Goal: Information Seeking & Learning: Learn about a topic

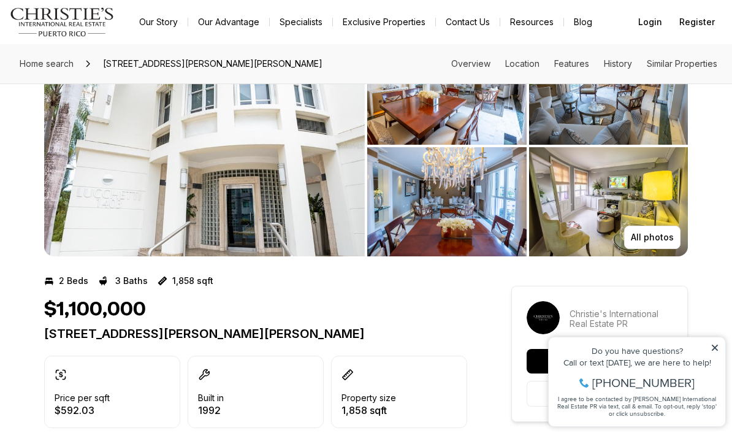
scroll to position [42, 0]
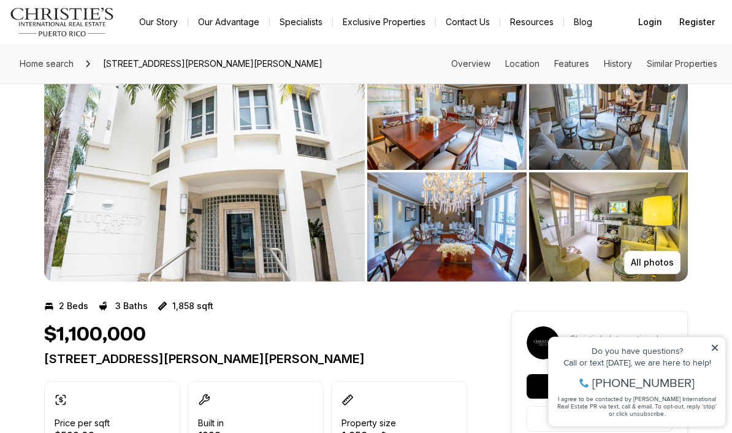
click at [79, 195] on img "View image gallery" at bounding box center [204, 171] width 321 height 221
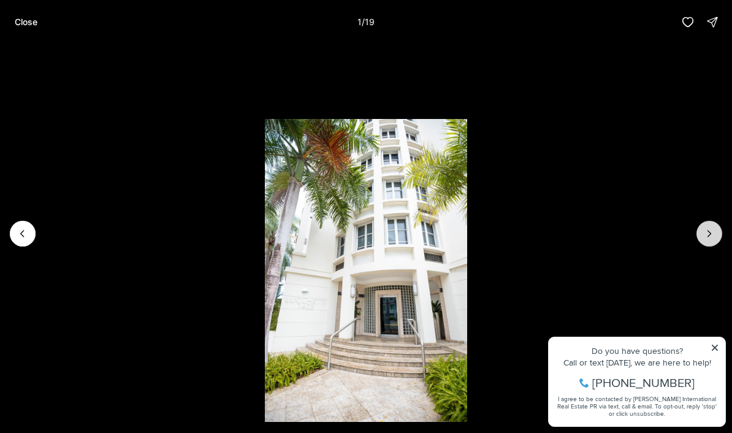
click at [706, 234] on icon "Next slide" at bounding box center [709, 234] width 12 height 12
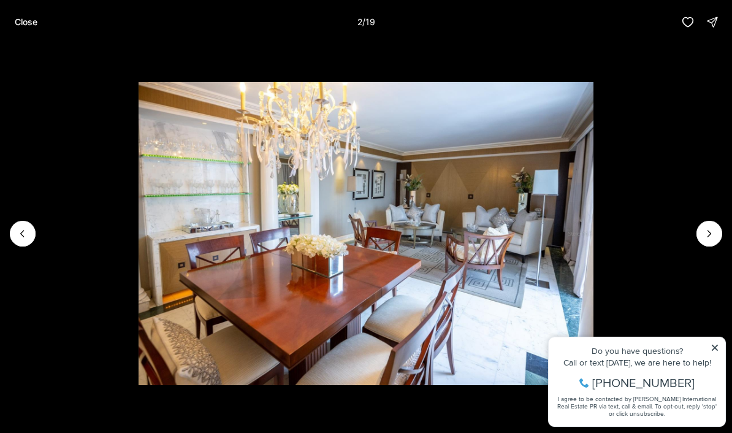
click at [710, 348] on li "2 of 19" at bounding box center [366, 233] width 732 height 379
click at [715, 351] on li "2 of 19" at bounding box center [366, 233] width 732 height 379
click at [697, 242] on li "2 of 19" at bounding box center [366, 233] width 732 height 379
click at [707, 243] on button "Next slide" at bounding box center [710, 234] width 26 height 26
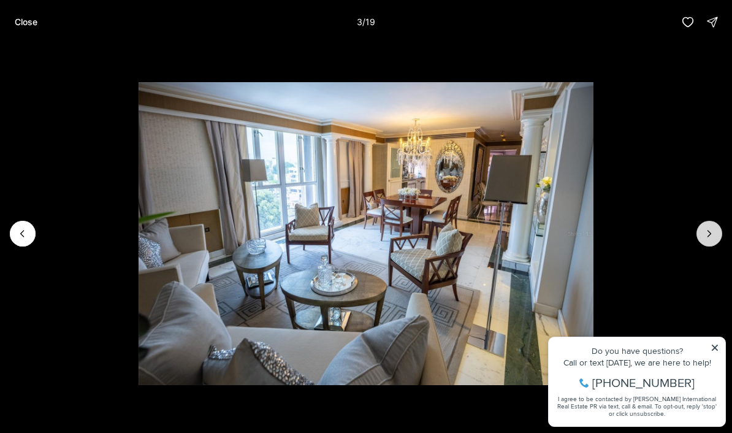
click at [707, 237] on icon "Next slide" at bounding box center [709, 234] width 12 height 12
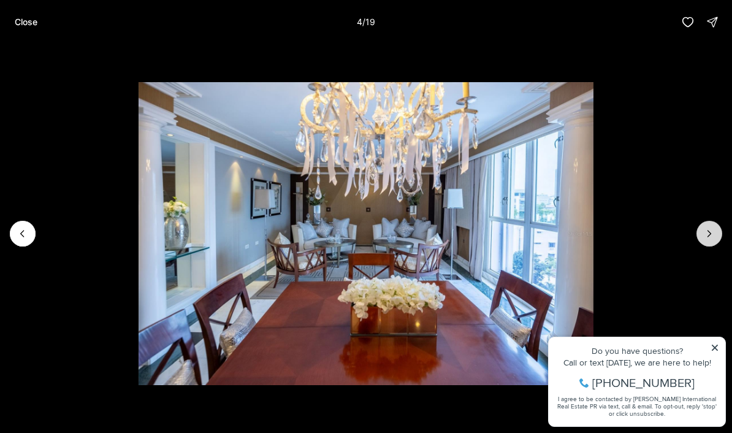
click at [700, 234] on button "Next slide" at bounding box center [710, 234] width 26 height 26
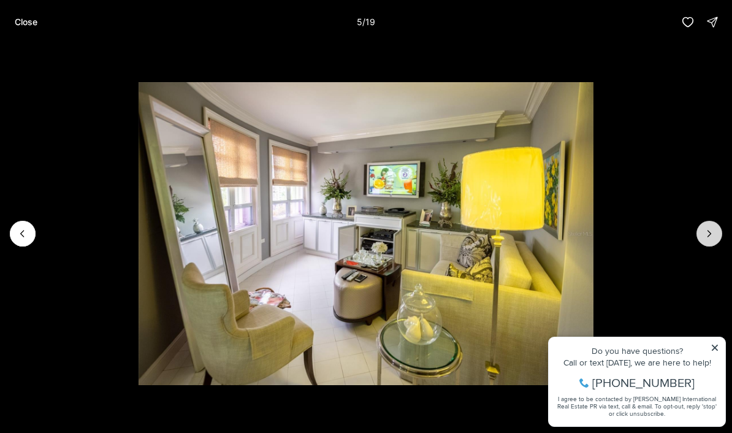
click at [700, 240] on button "Next slide" at bounding box center [710, 234] width 26 height 26
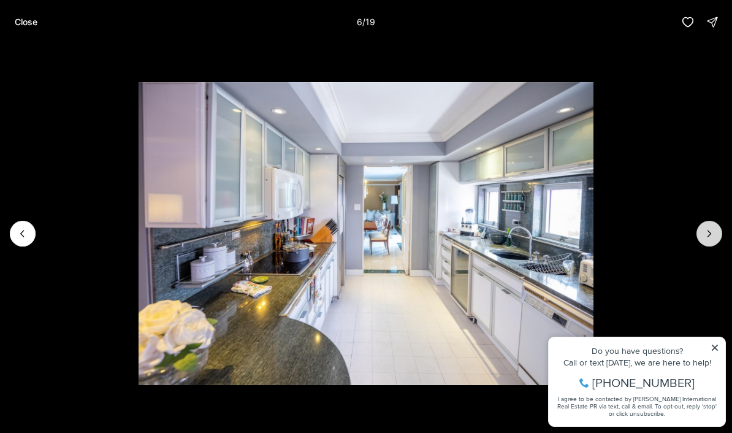
click at [704, 238] on icon "Next slide" at bounding box center [709, 234] width 12 height 12
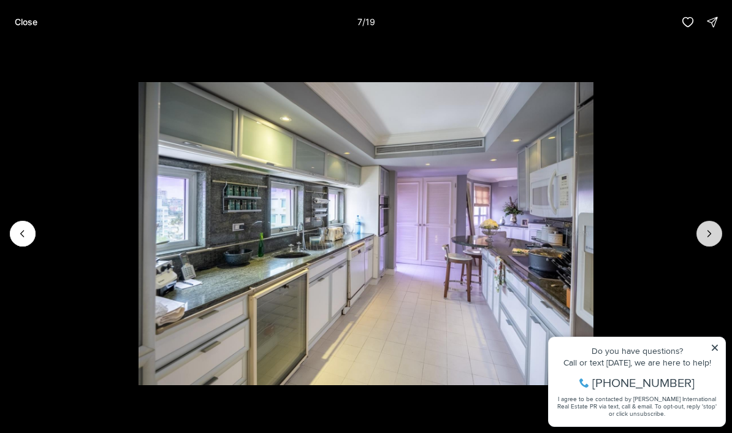
click at [703, 234] on icon "Next slide" at bounding box center [709, 234] width 12 height 12
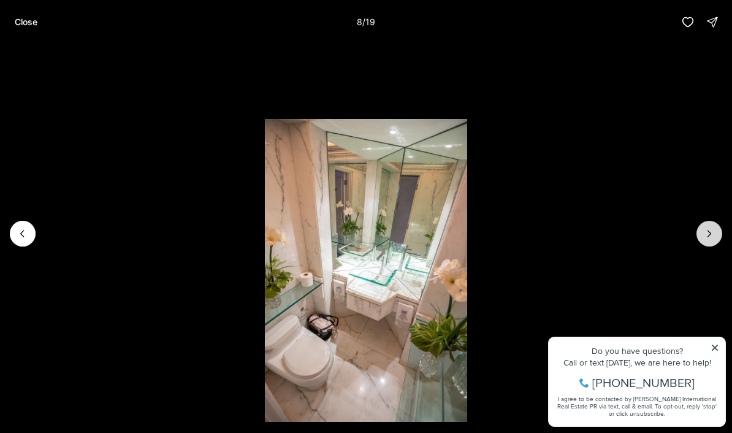
click at [704, 230] on icon "Next slide" at bounding box center [709, 234] width 12 height 12
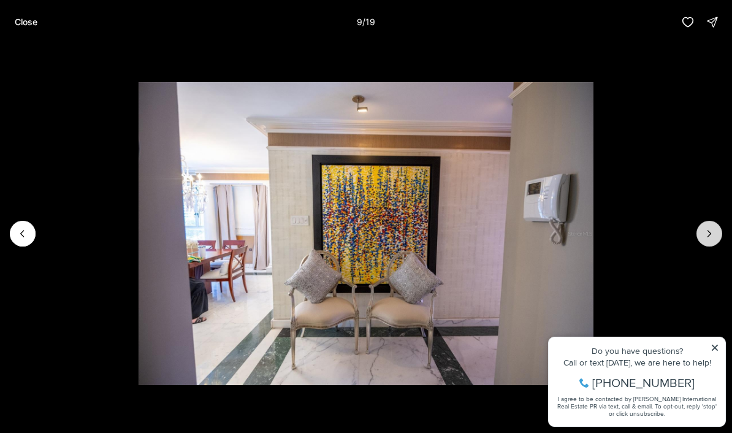
click at [704, 237] on icon "Next slide" at bounding box center [709, 234] width 12 height 12
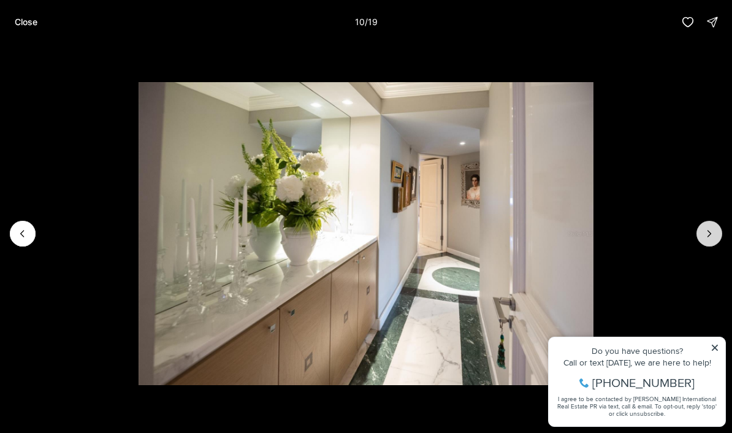
click at [706, 235] on icon "Next slide" at bounding box center [709, 234] width 12 height 12
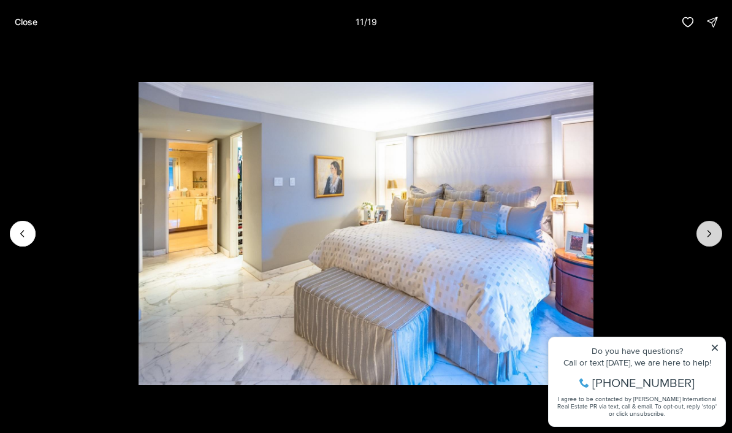
click at [705, 240] on button "Next slide" at bounding box center [710, 234] width 26 height 26
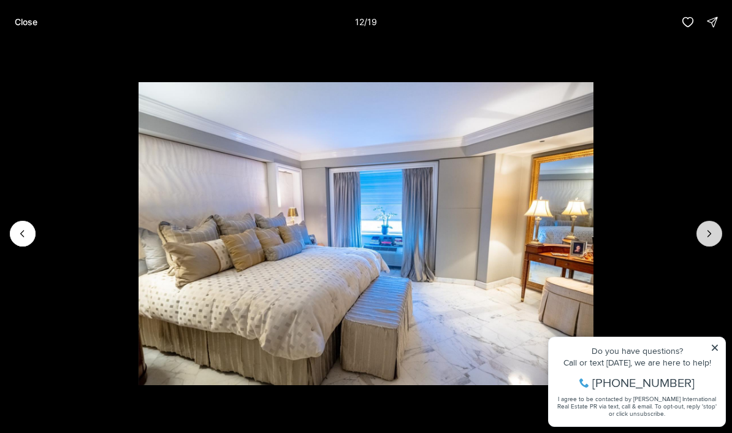
click at [708, 245] on button "Next slide" at bounding box center [710, 234] width 26 height 26
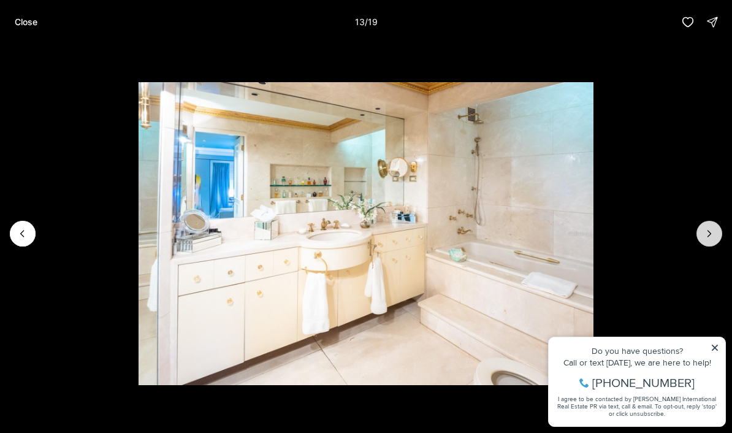
click at [704, 235] on icon "Next slide" at bounding box center [709, 234] width 12 height 12
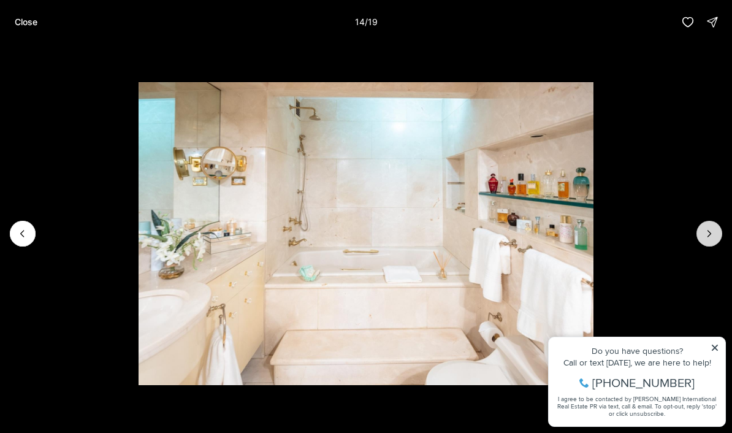
click at [704, 239] on icon "Next slide" at bounding box center [709, 234] width 12 height 12
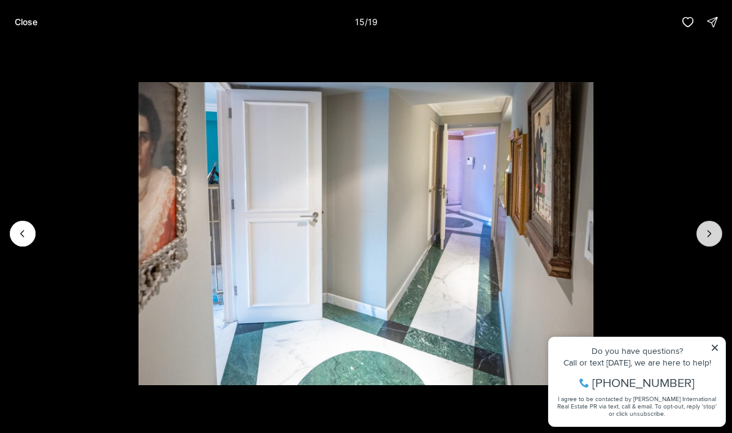
click at [705, 238] on icon "Next slide" at bounding box center [709, 234] width 12 height 12
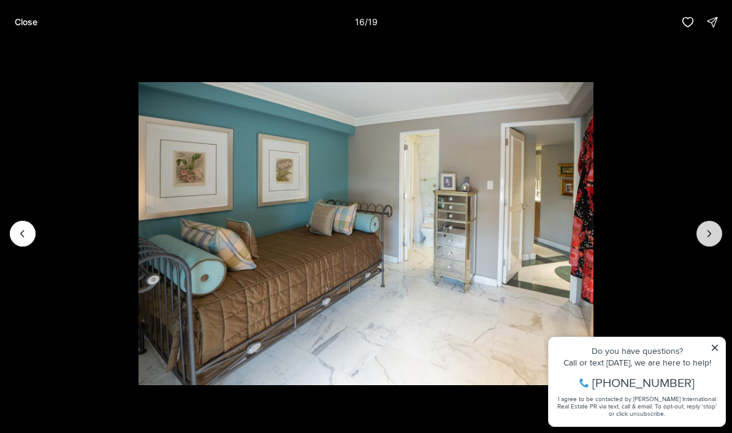
click at [698, 240] on button "Next slide" at bounding box center [710, 234] width 26 height 26
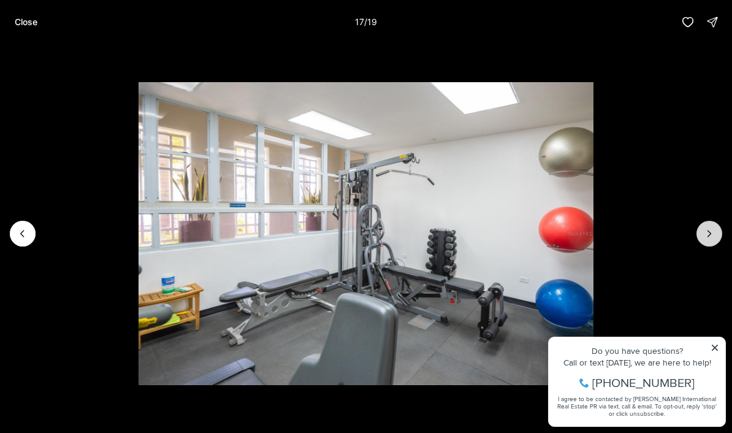
click at [699, 240] on button "Next slide" at bounding box center [710, 234] width 26 height 26
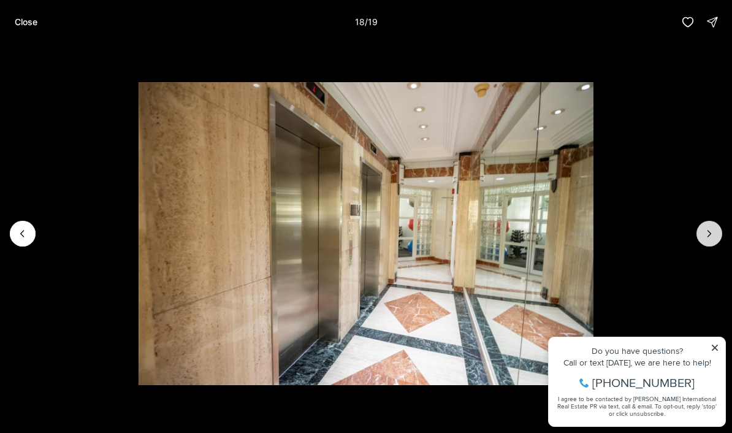
click at [706, 237] on icon "Next slide" at bounding box center [709, 234] width 12 height 12
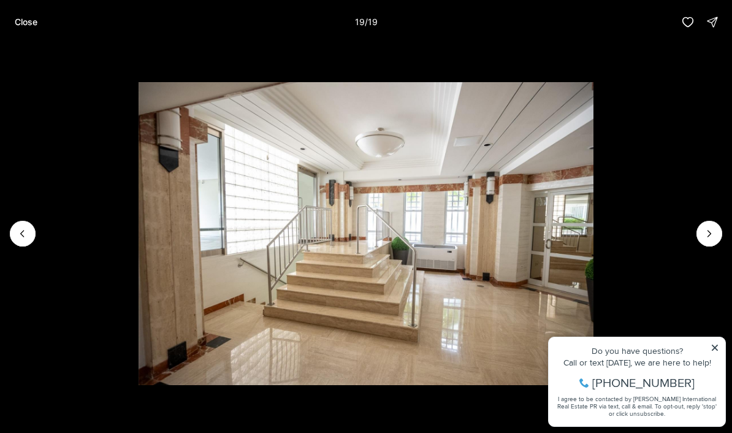
click at [706, 234] on div at bounding box center [710, 234] width 26 height 26
click at [710, 234] on div at bounding box center [710, 234] width 26 height 26
click at [44, 27] on button "Close" at bounding box center [25, 22] width 37 height 25
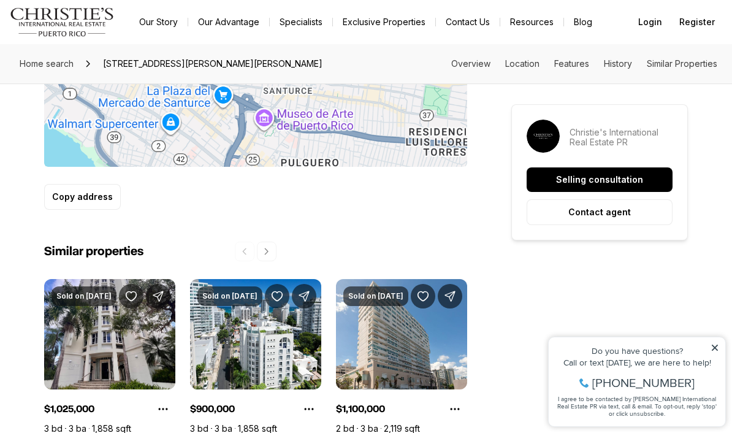
scroll to position [879, 0]
